Goal: Task Accomplishment & Management: Use online tool/utility

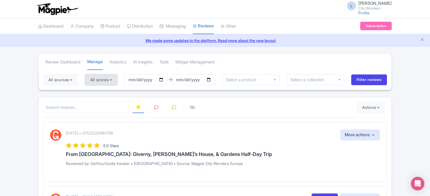
click at [115, 79] on button "All scores" at bounding box center [101, 79] width 32 height 11
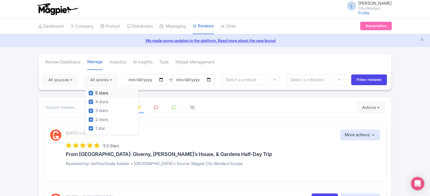
click at [93, 95] on div "5 stars" at bounding box center [114, 92] width 50 height 9
click at [95, 100] on label "4 stars" at bounding box center [101, 101] width 13 height 6
click at [95, 100] on input "4 stars" at bounding box center [97, 100] width 4 height 4
checkbox input "false"
click at [95, 90] on label "5 stars" at bounding box center [101, 93] width 13 height 6
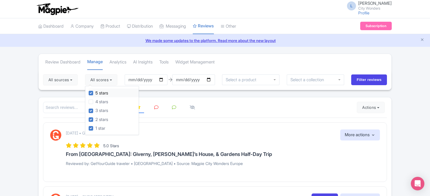
click at [95, 90] on input "5 stars" at bounding box center [97, 91] width 4 height 4
checkbox input "false"
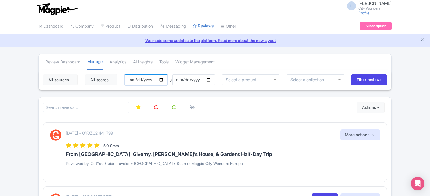
click at [162, 78] on input "[DATE]" at bounding box center [146, 79] width 43 height 11
type input "[DATE]"
click at [362, 79] on input "Filter reviews" at bounding box center [369, 79] width 36 height 11
